Goal: Task Accomplishment & Management: Manage account settings

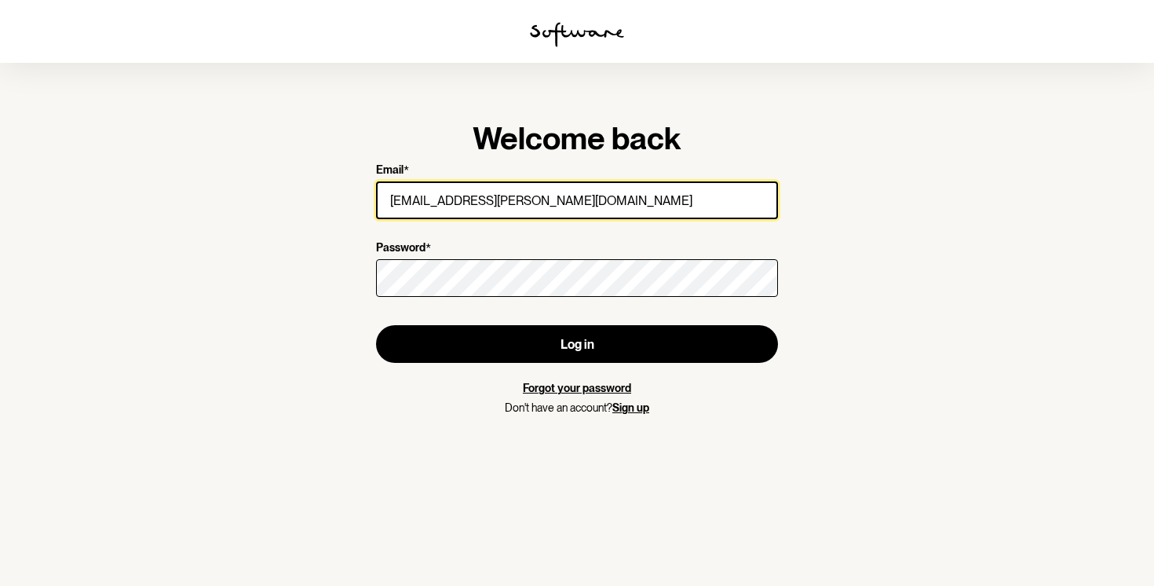
type input "[EMAIL_ADDRESS][PERSON_NAME][DOMAIN_NAME]"
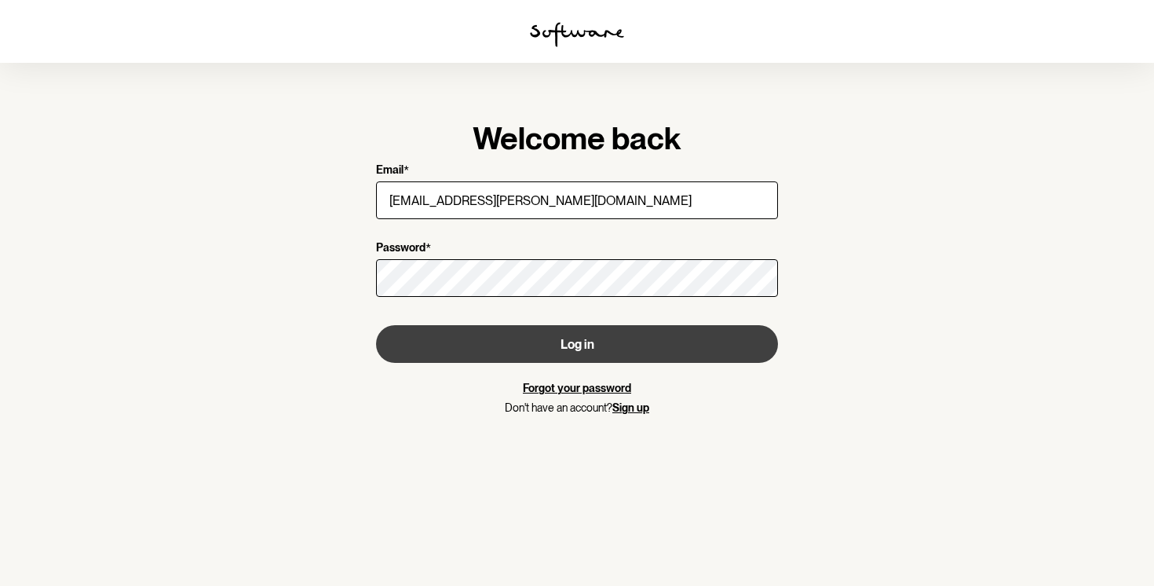
click at [555, 346] on button "Log in" at bounding box center [577, 344] width 402 height 38
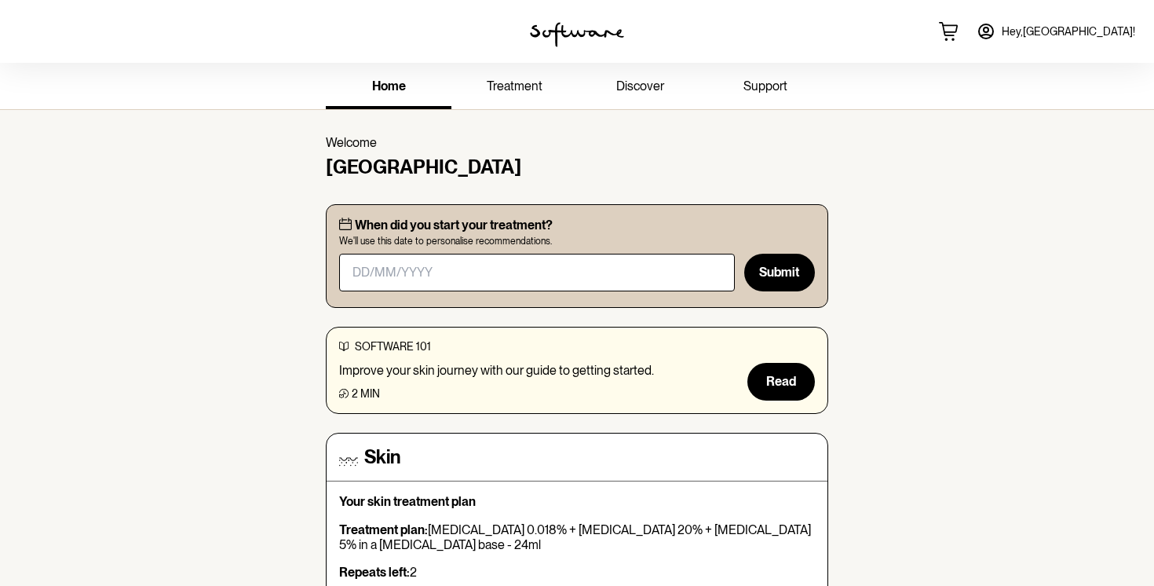
click at [1079, 28] on span "Hey, [GEOGRAPHIC_DATA] !" at bounding box center [1068, 31] width 133 height 13
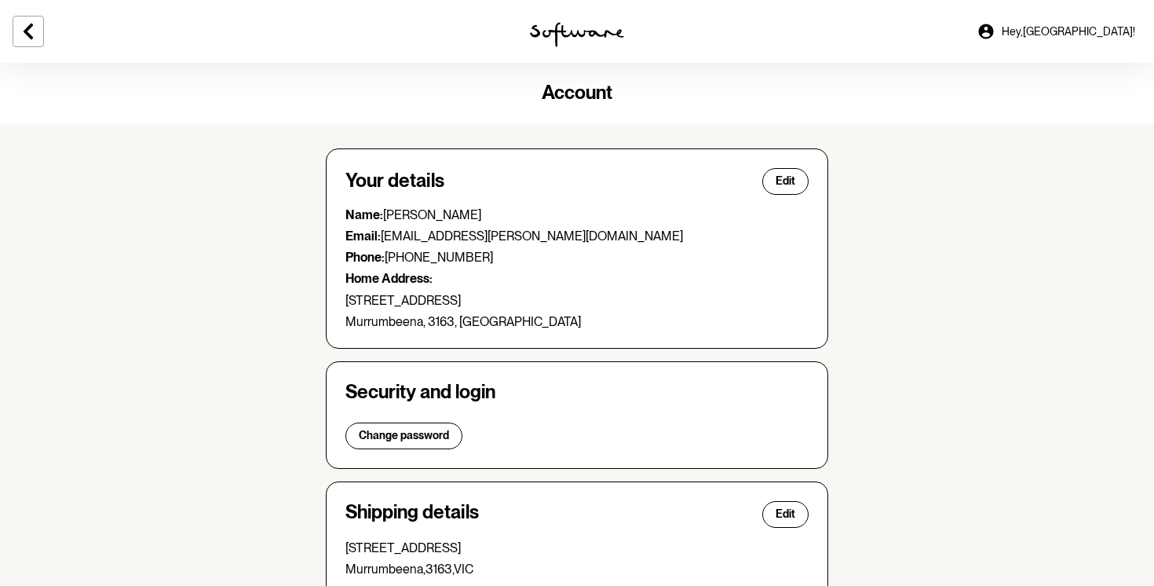
click at [1068, 35] on link "Hey, [GEOGRAPHIC_DATA] !" at bounding box center [1055, 32] width 177 height 38
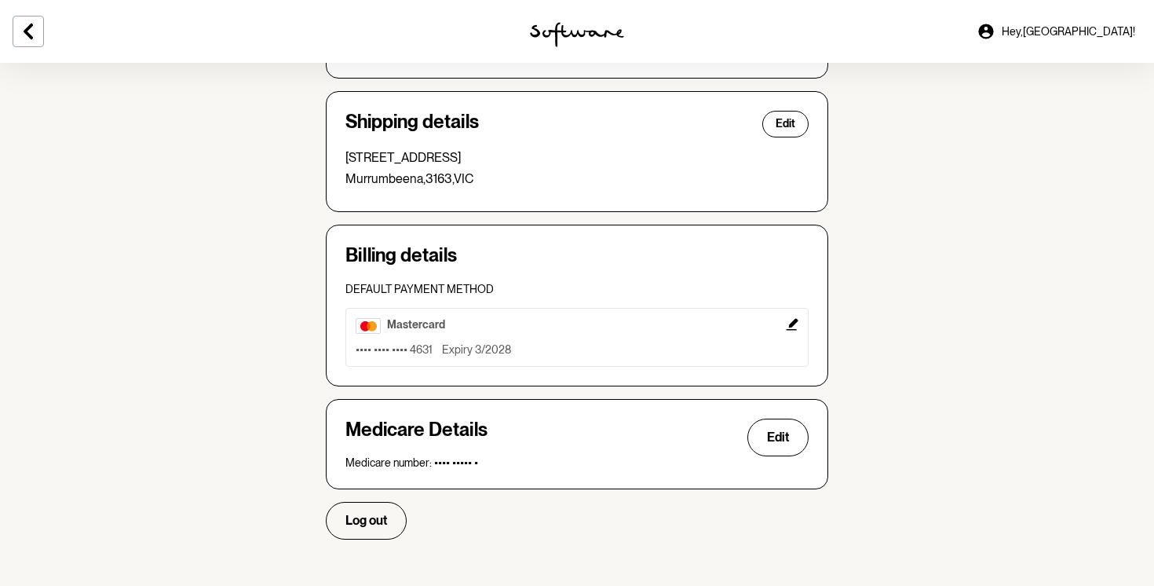
scroll to position [389, 0]
click at [346, 515] on span "Log out" at bounding box center [366, 520] width 42 height 15
